Goal: Find specific page/section: Find specific page/section

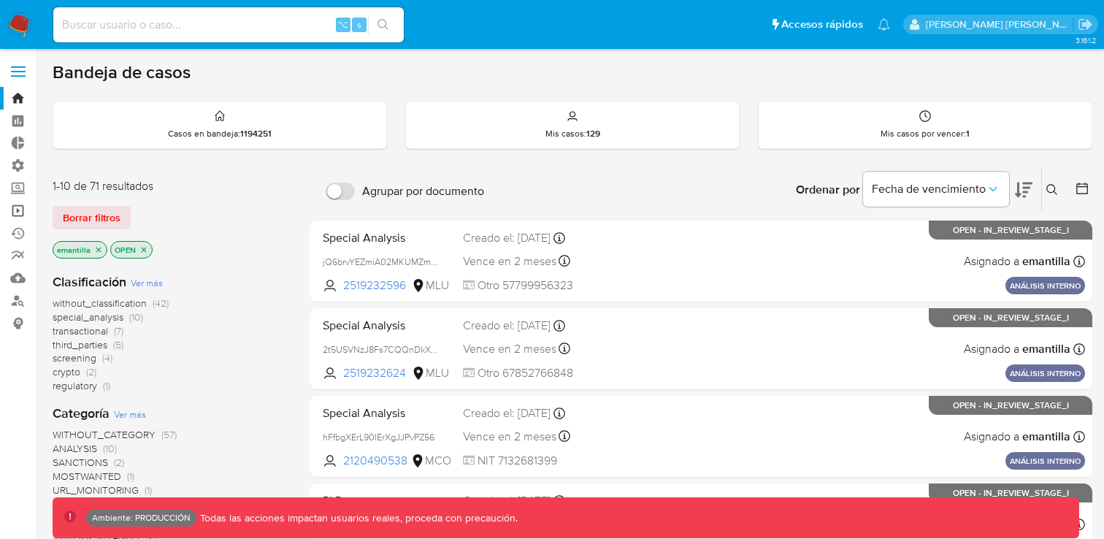
click at [18, 210] on link "Operaciones masivas" at bounding box center [87, 210] width 174 height 23
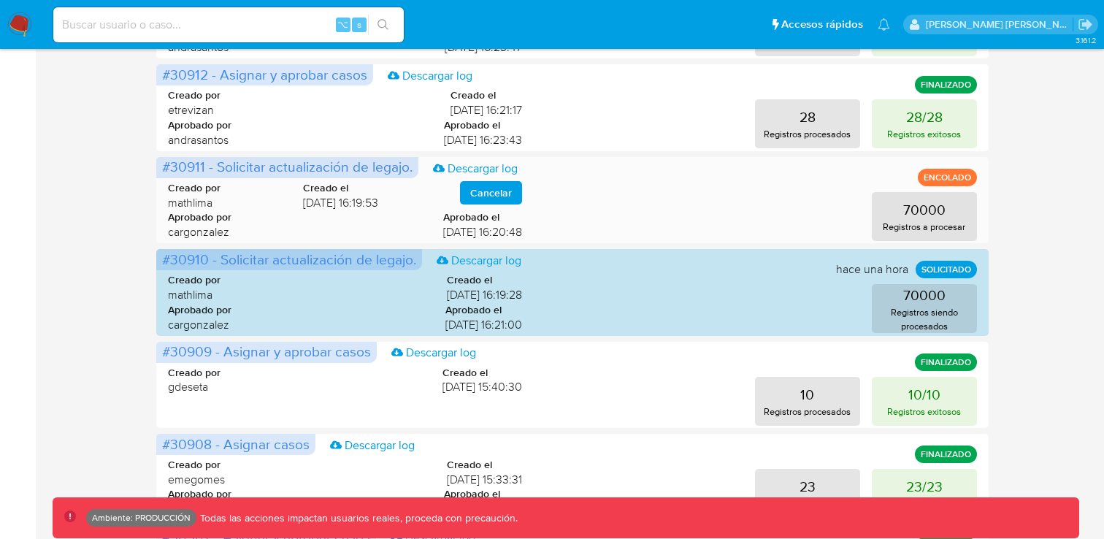
scroll to position [584, 0]
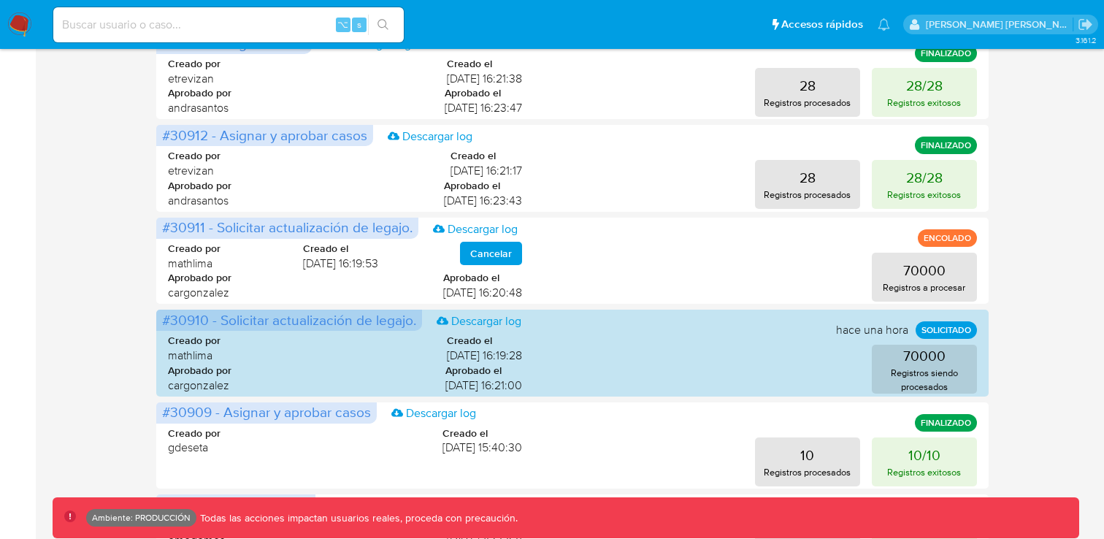
scroll to position [524, 0]
